Goal: Navigation & Orientation: Understand site structure

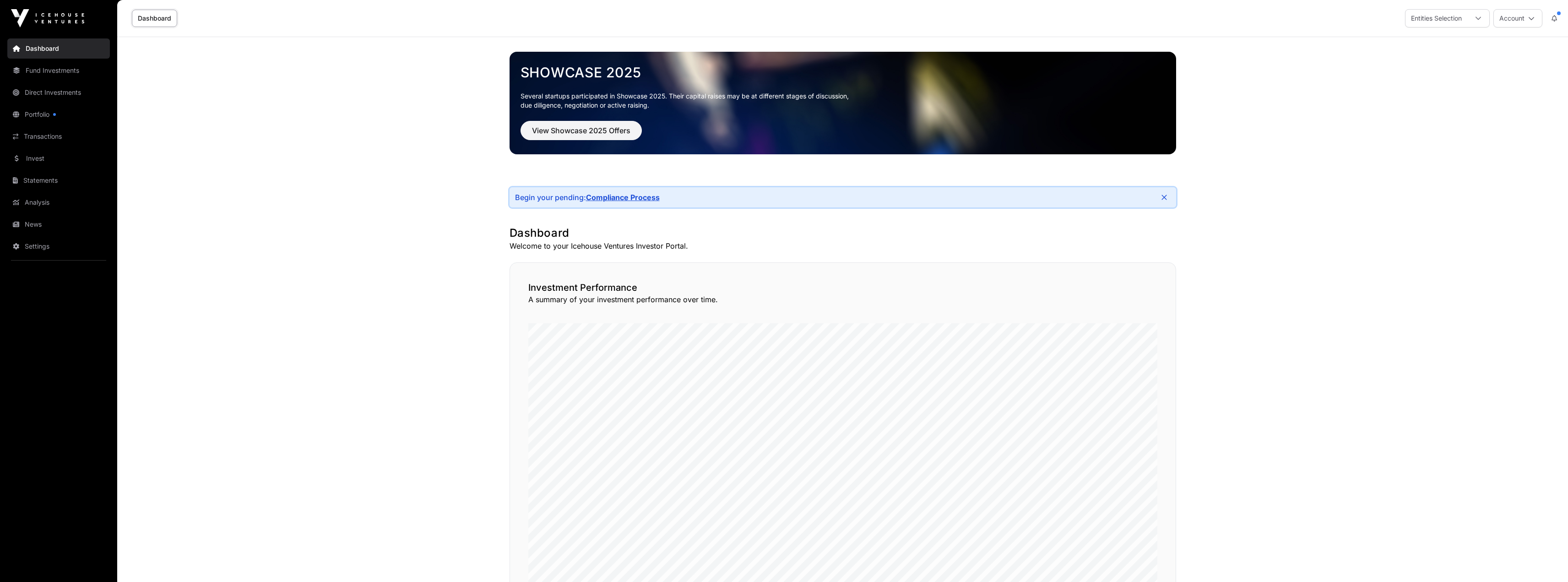
click at [619, 197] on link "Compliance Process" at bounding box center [623, 197] width 73 height 9
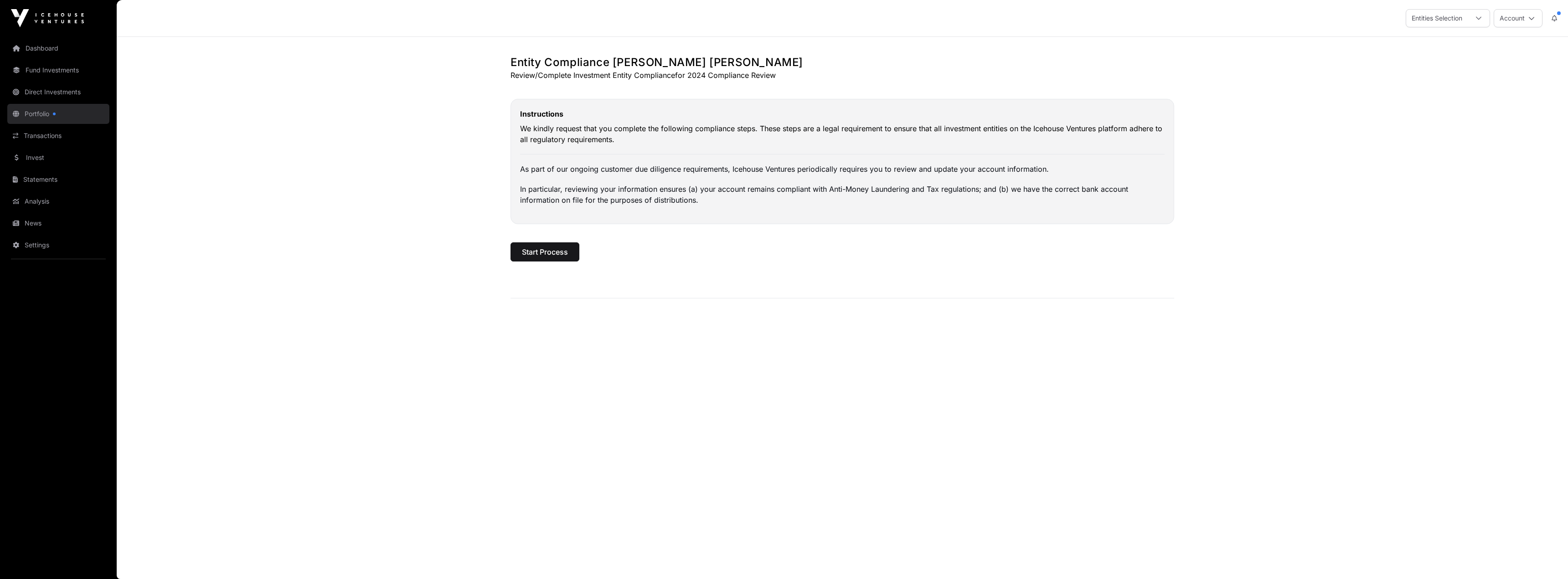
click at [69, 122] on link "Portfolio" at bounding box center [59, 114] width 102 height 20
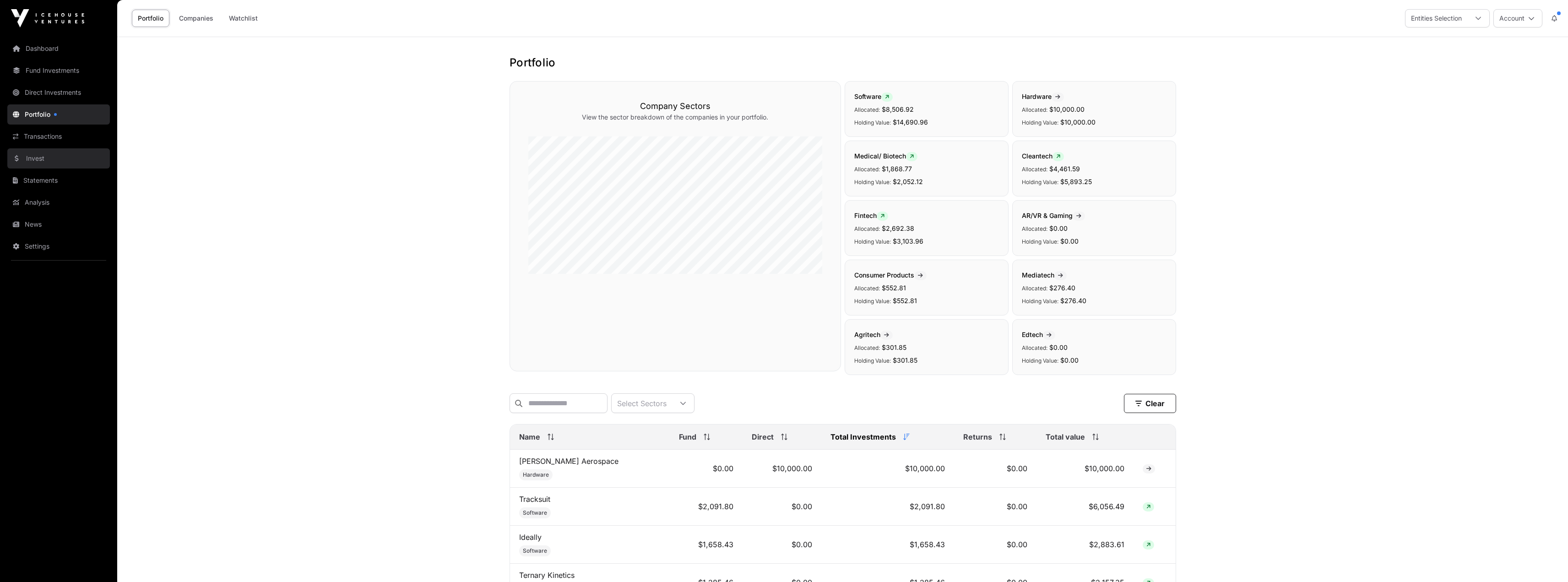
click at [29, 153] on link "Invest" at bounding box center [59, 158] width 103 height 20
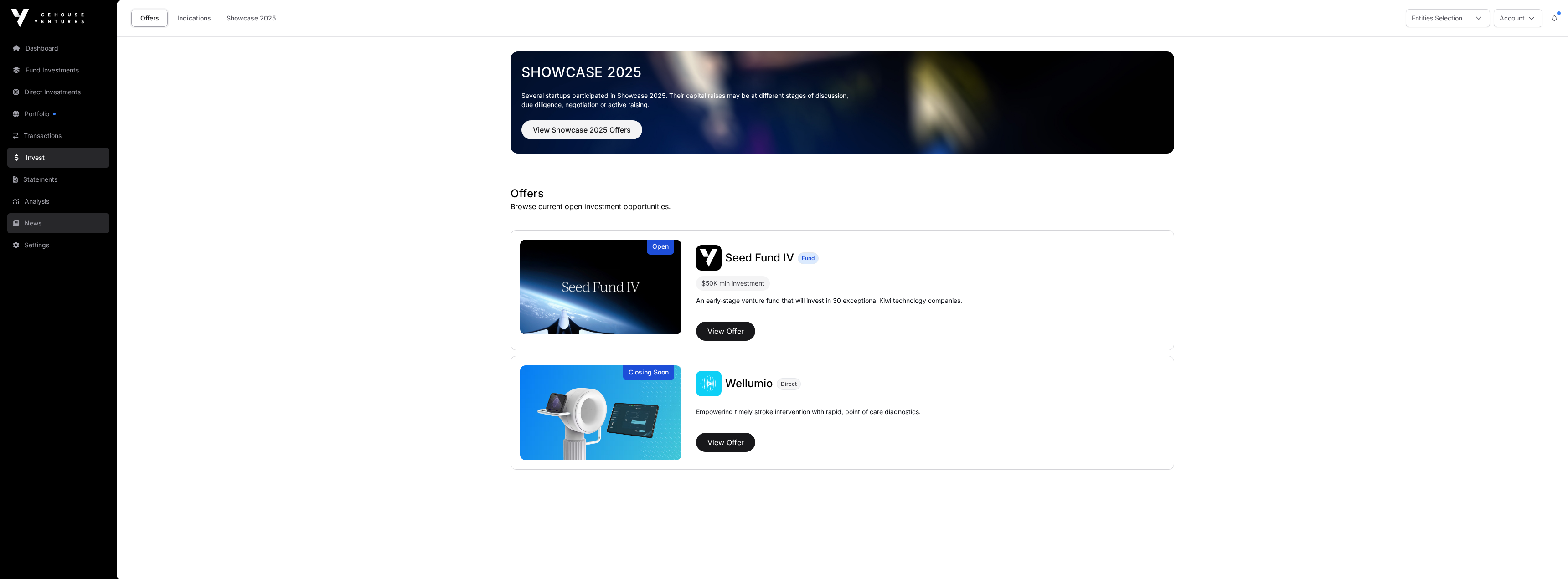
click at [26, 218] on link "News" at bounding box center [59, 223] width 102 height 20
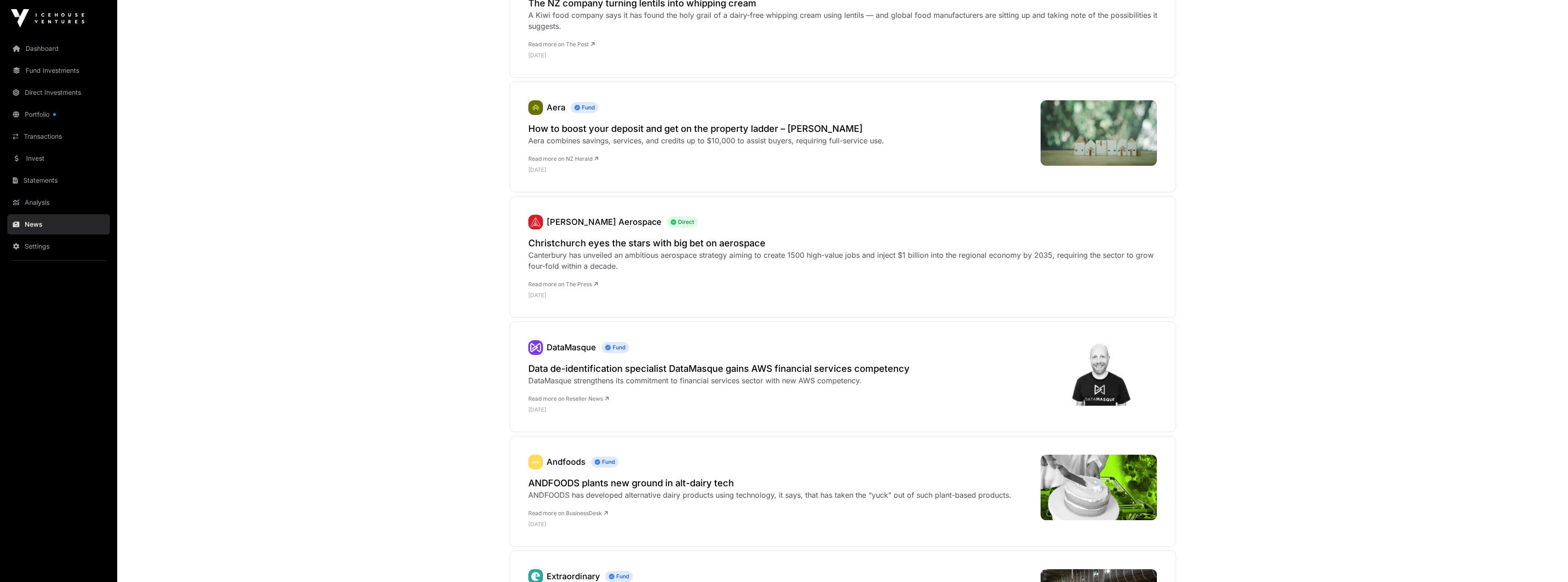
scroll to position [1236, 0]
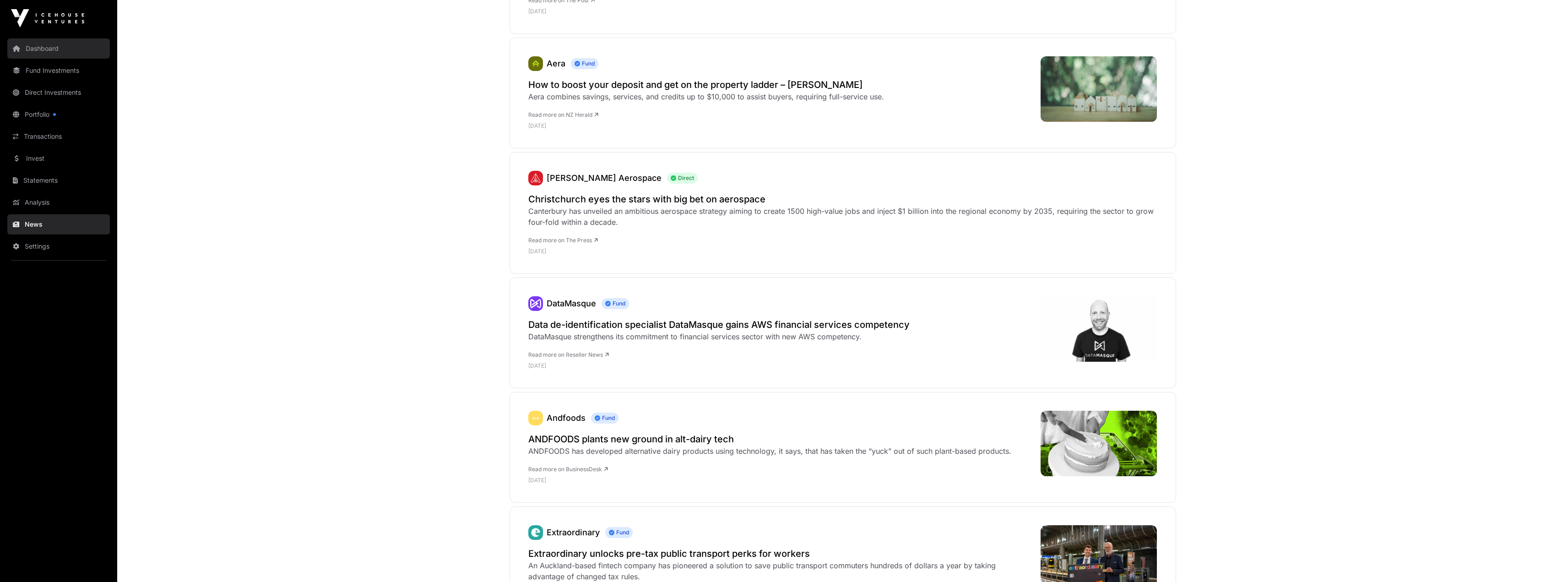
click at [42, 57] on link "Dashboard" at bounding box center [59, 49] width 103 height 20
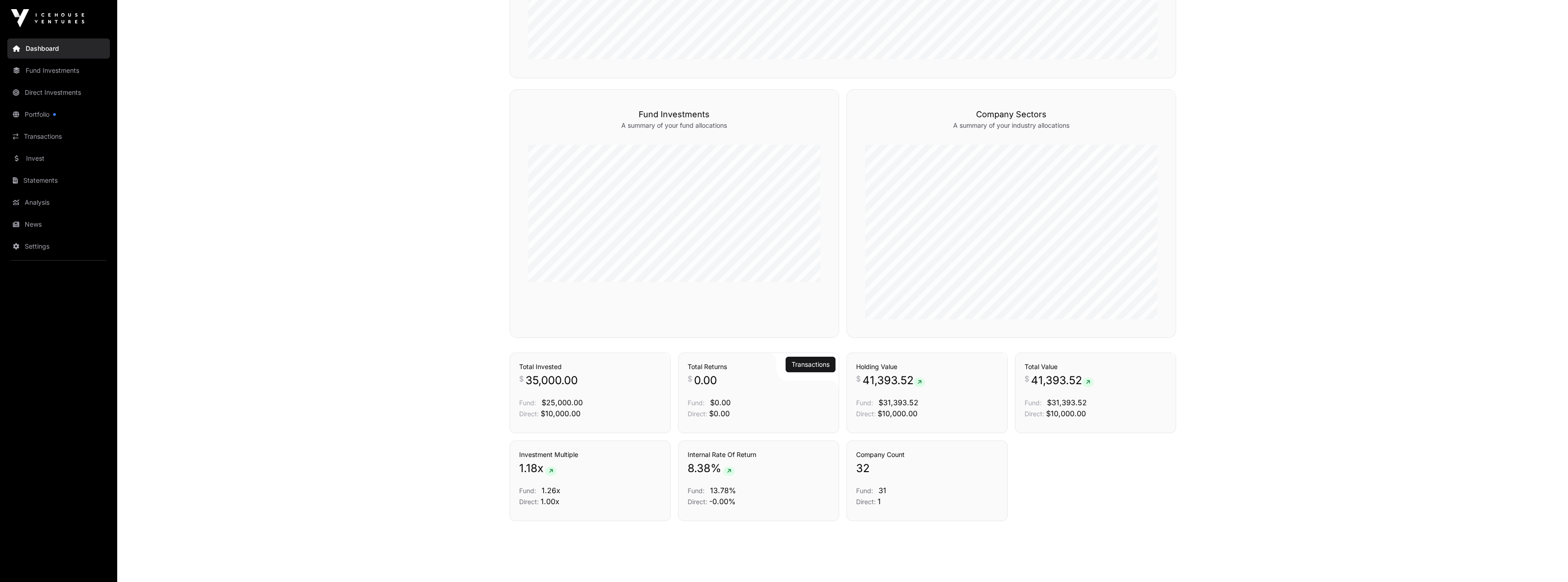
scroll to position [571, 0]
